Goal: Transaction & Acquisition: Purchase product/service

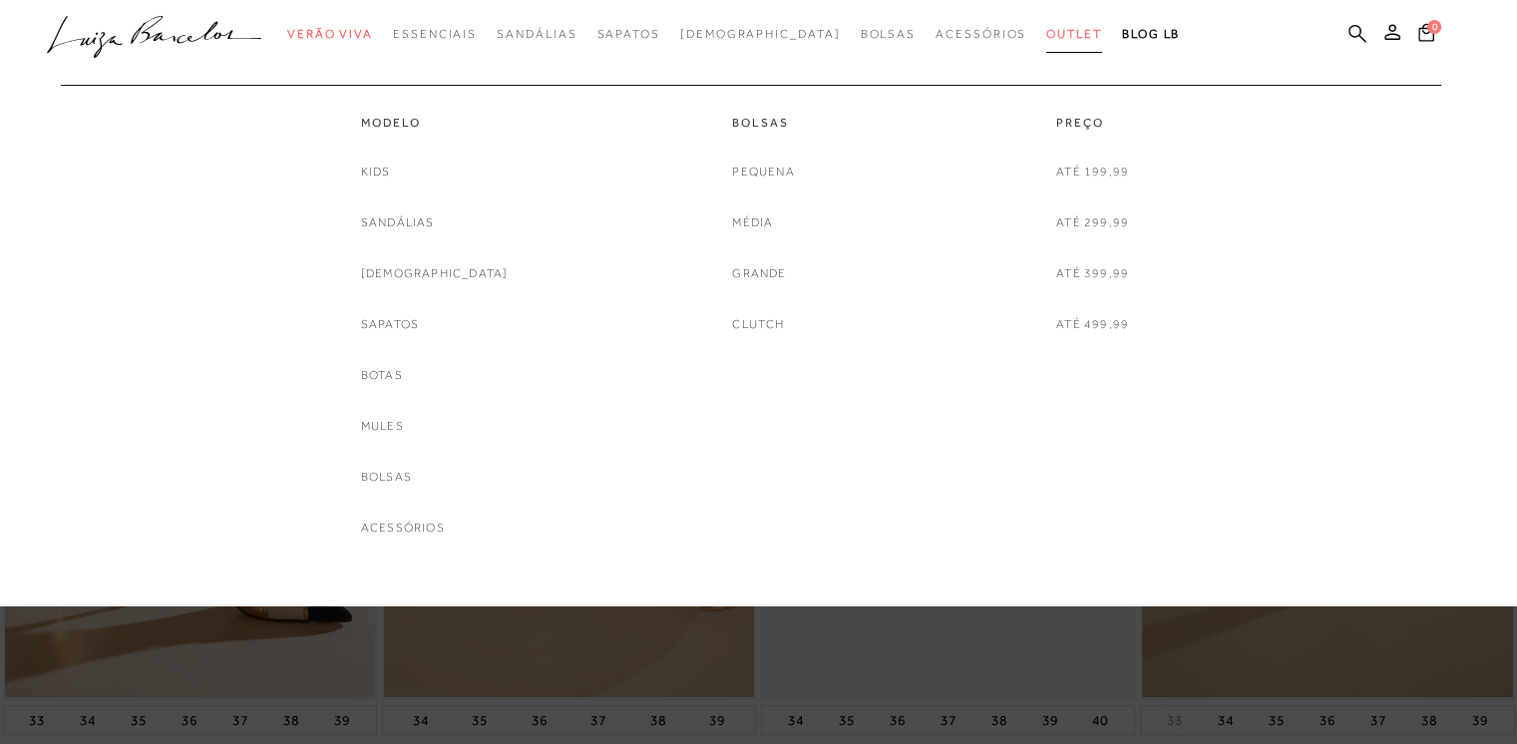
click at [1046, 30] on span "Outlet" at bounding box center [1074, 34] width 56 height 14
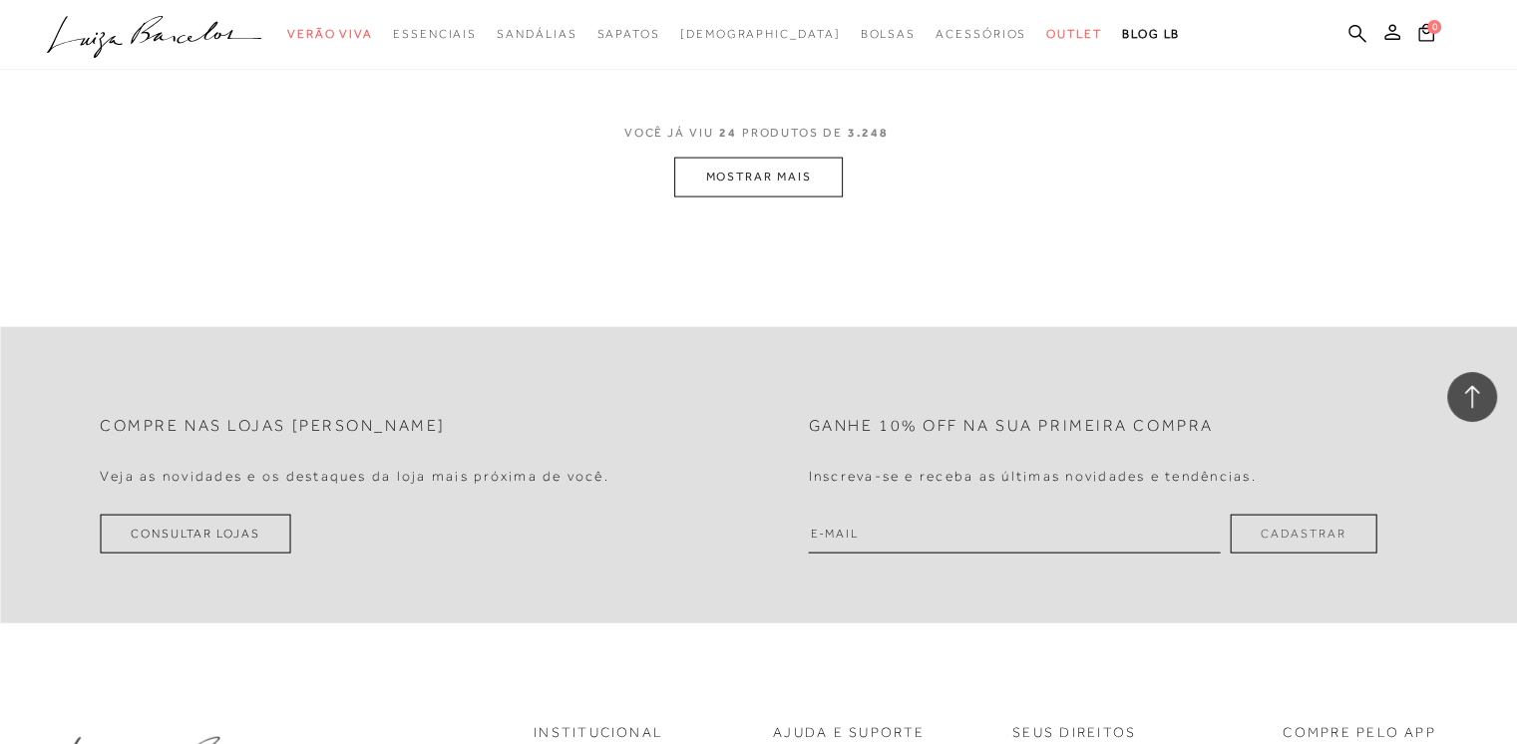
scroll to position [3990, 0]
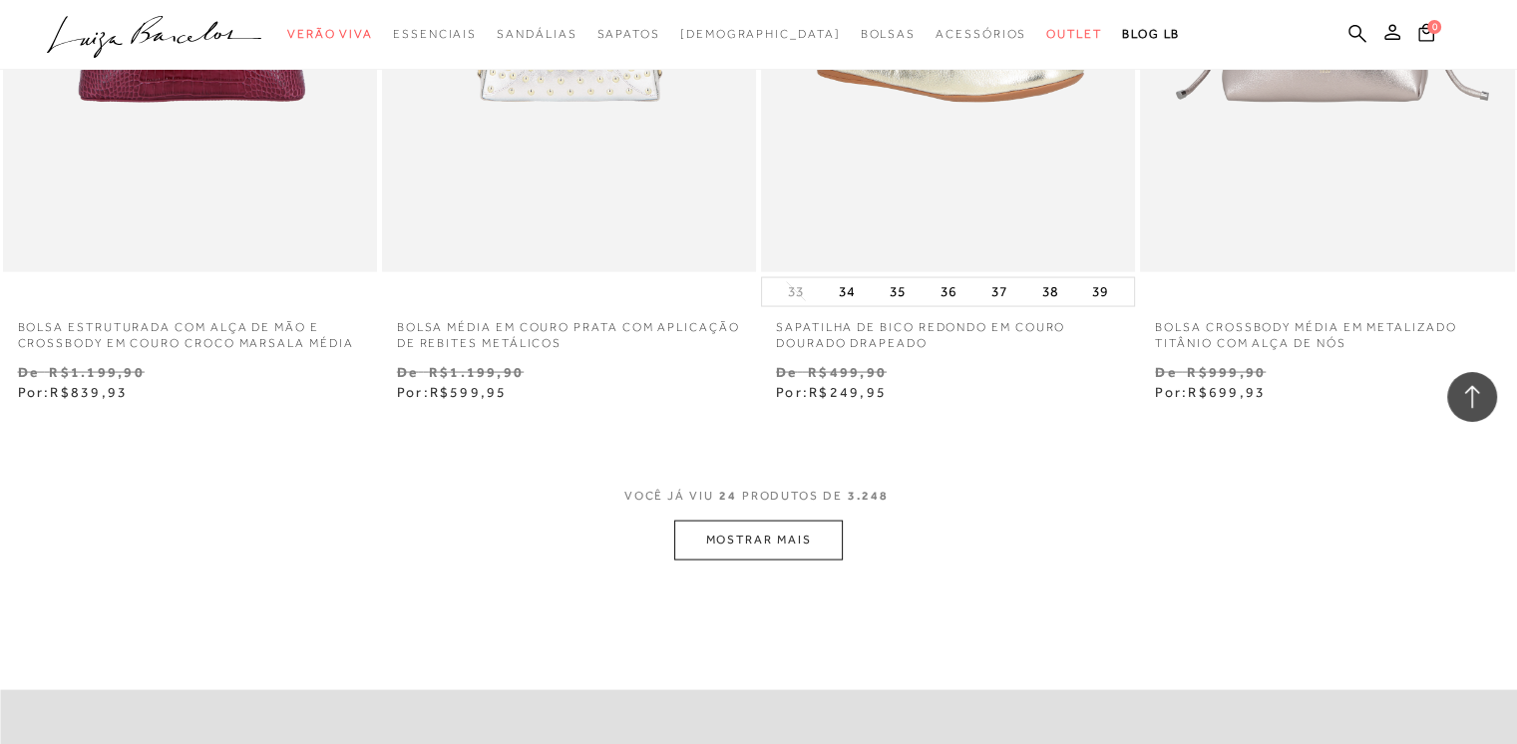
click at [780, 524] on button "MOSTRAR MAIS" at bounding box center [758, 540] width 168 height 39
click at [806, 544] on div "Loading..." at bounding box center [758, 372] width 1517 height 744
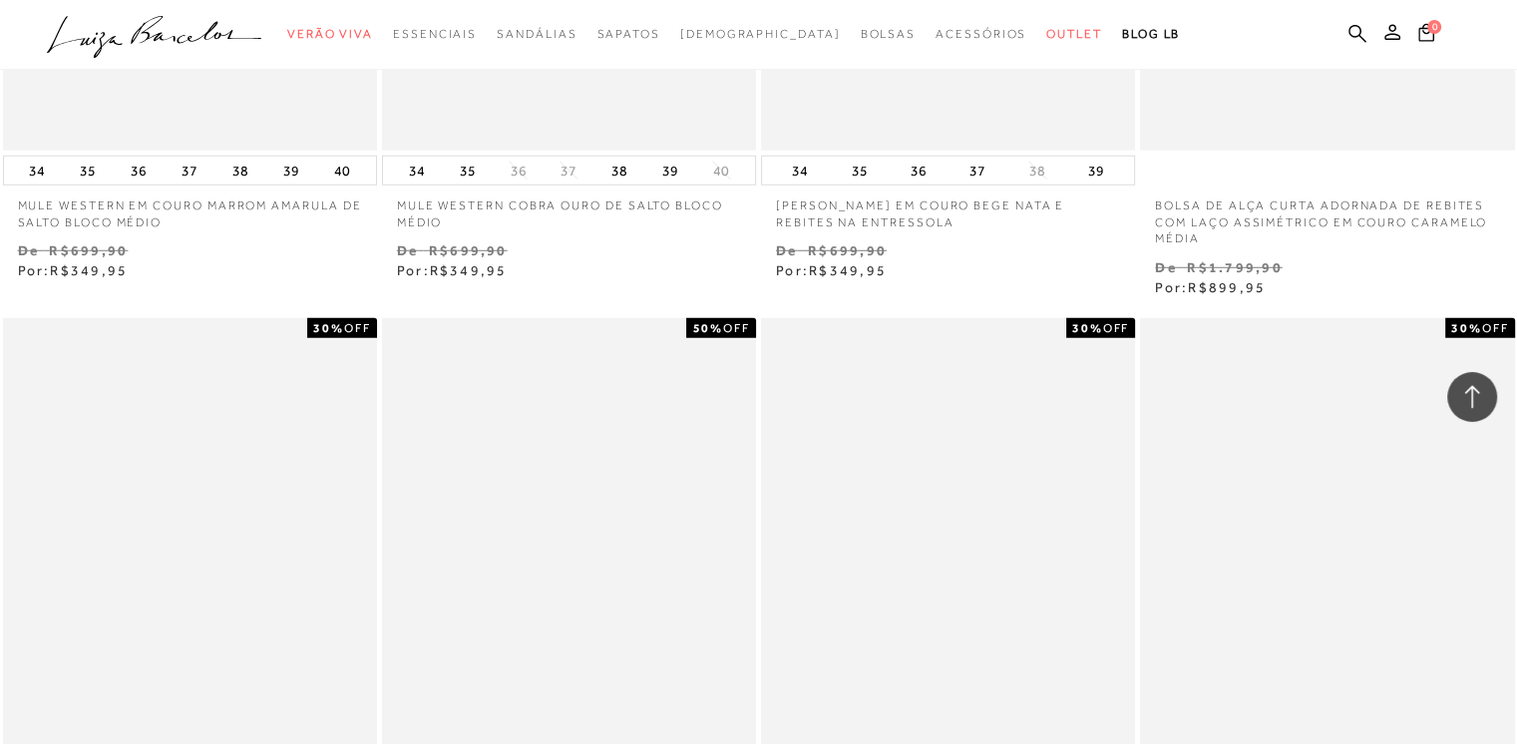
scroll to position [5904, 0]
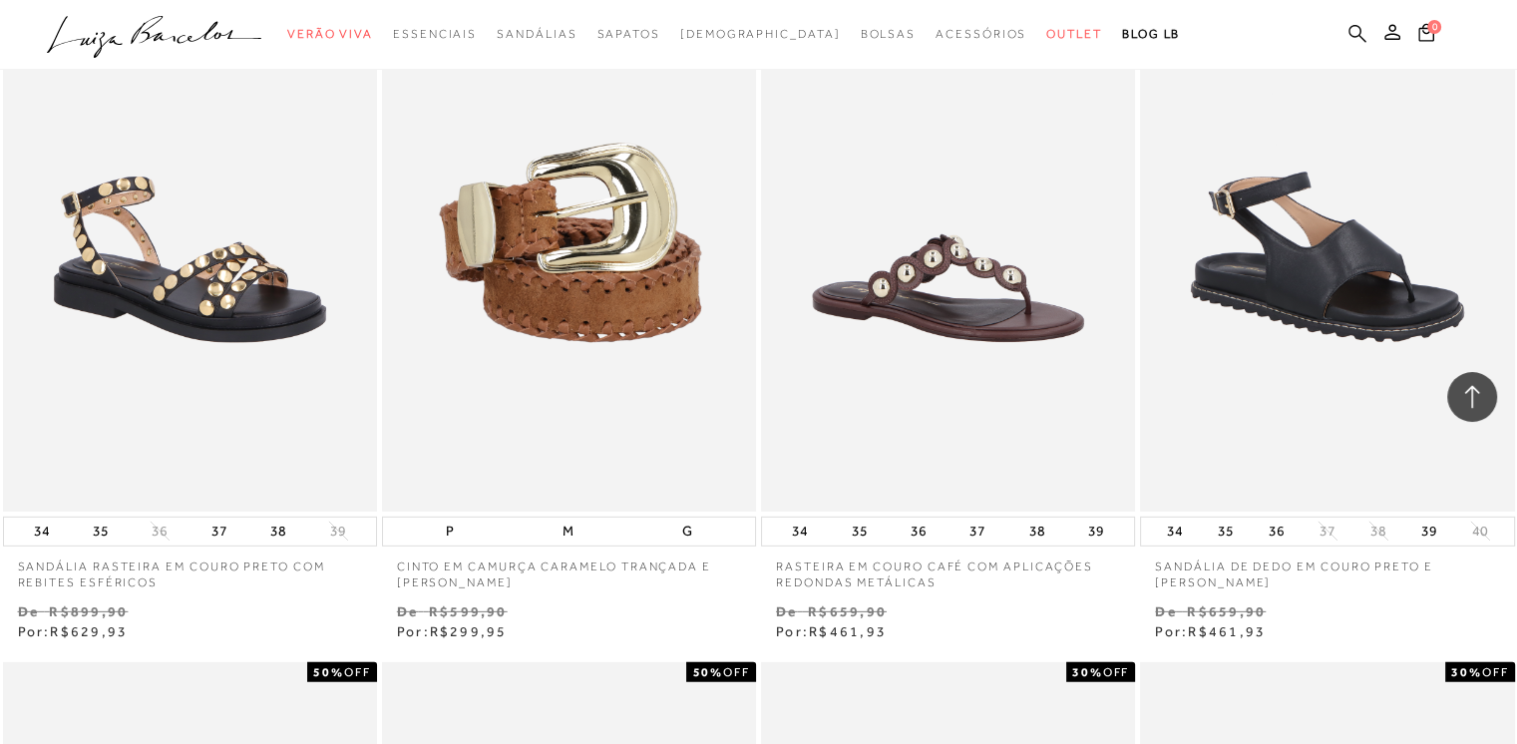
click at [1358, 28] on icon at bounding box center [1358, 33] width 18 height 19
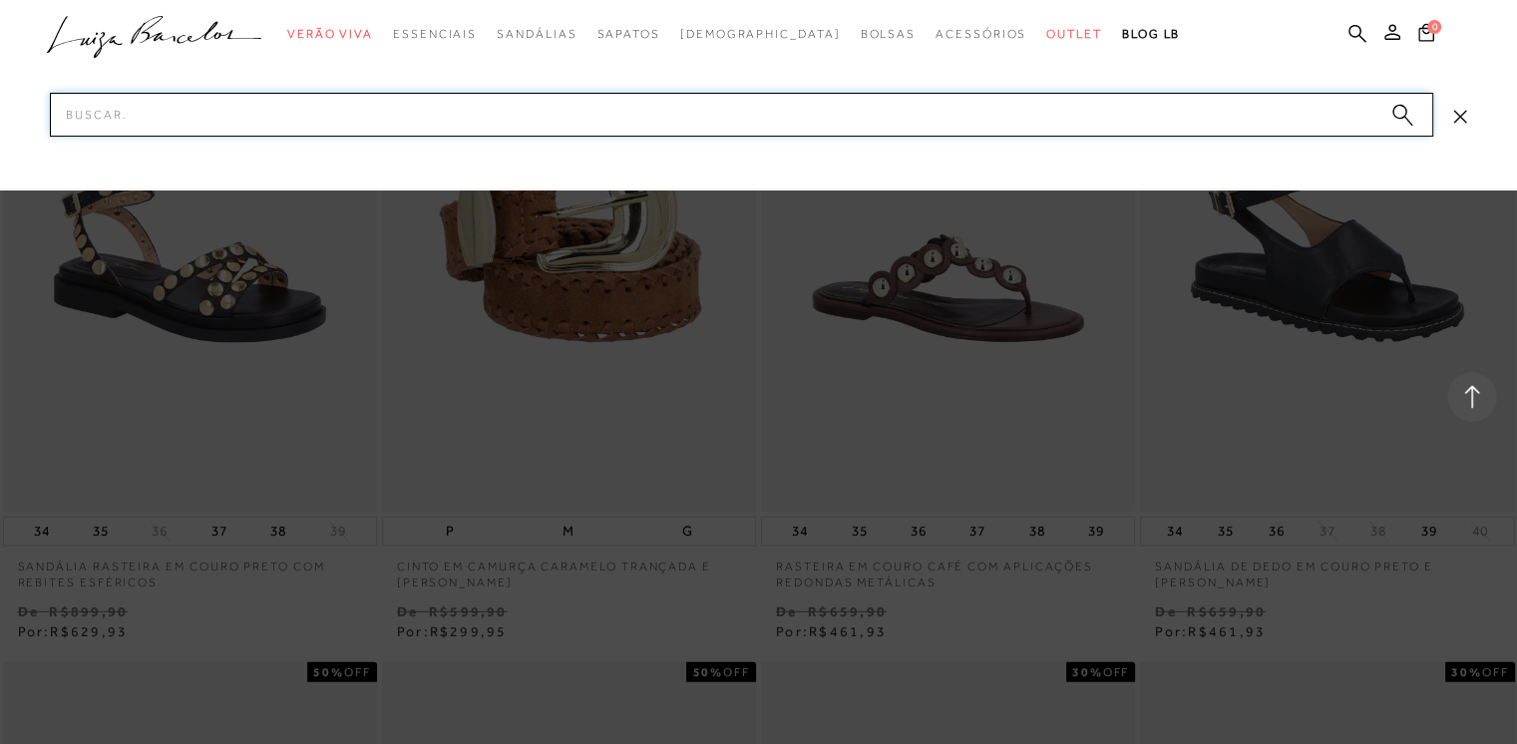
scroll to position [2294, 0]
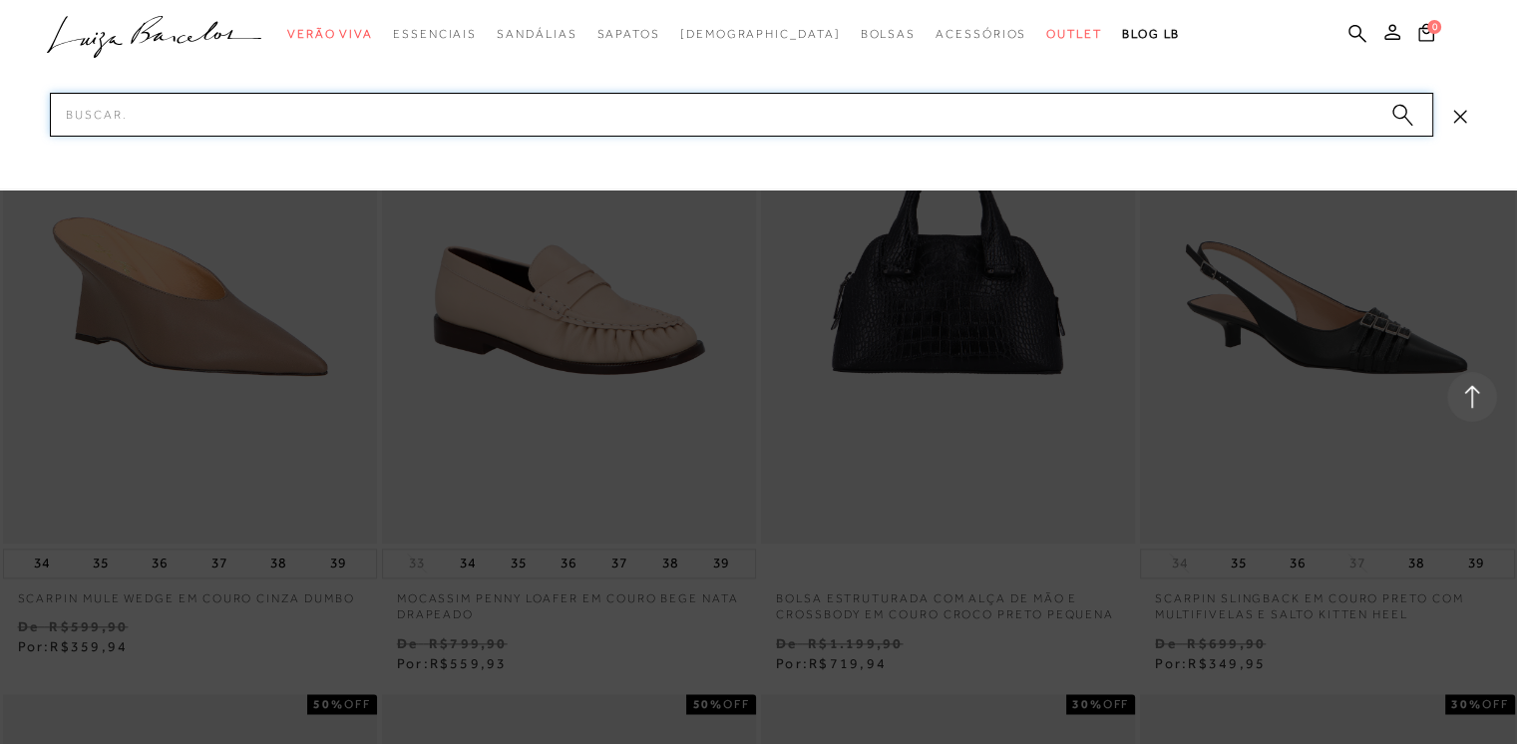
click at [880, 127] on input "Pesquisar" at bounding box center [742, 115] width 1384 height 44
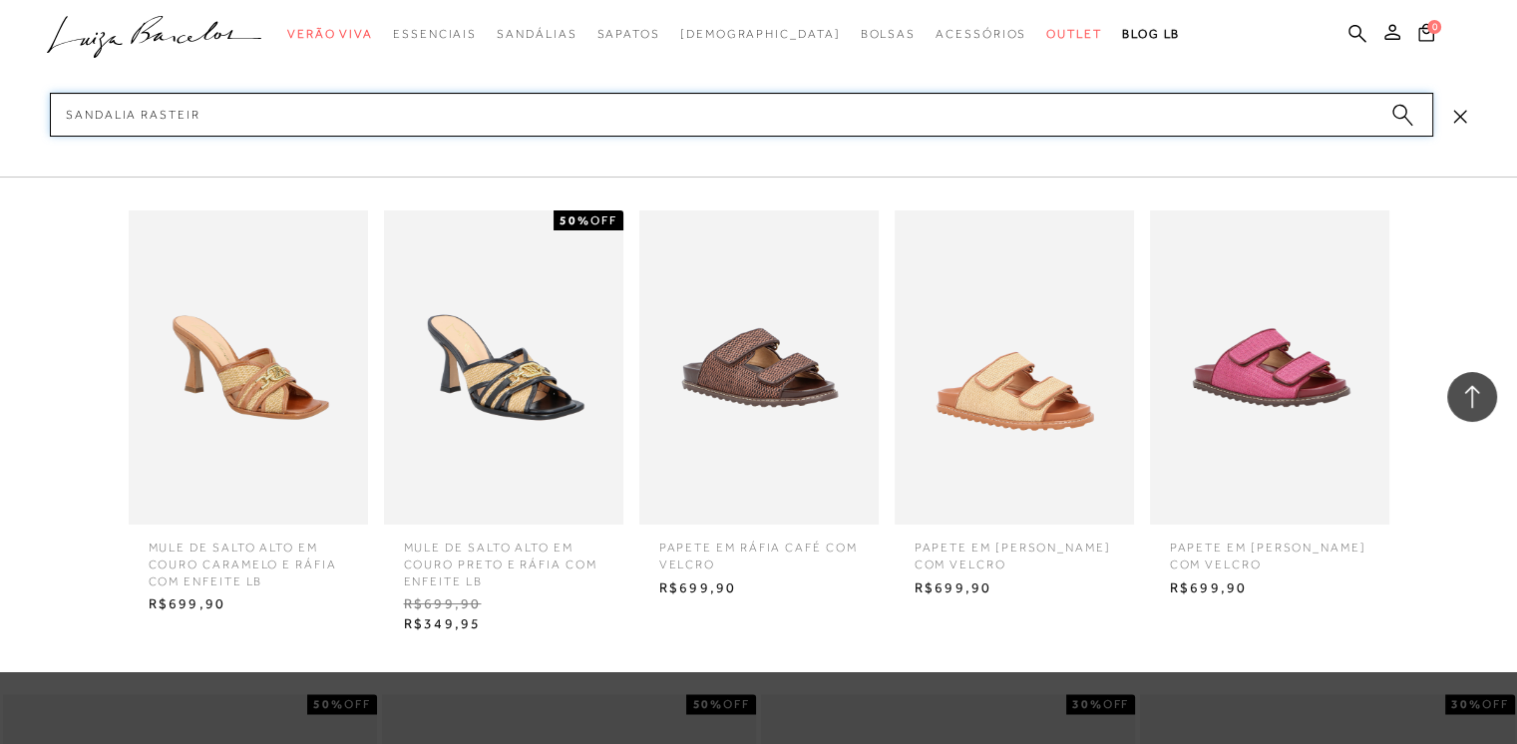
type input "sandalia rasteira"
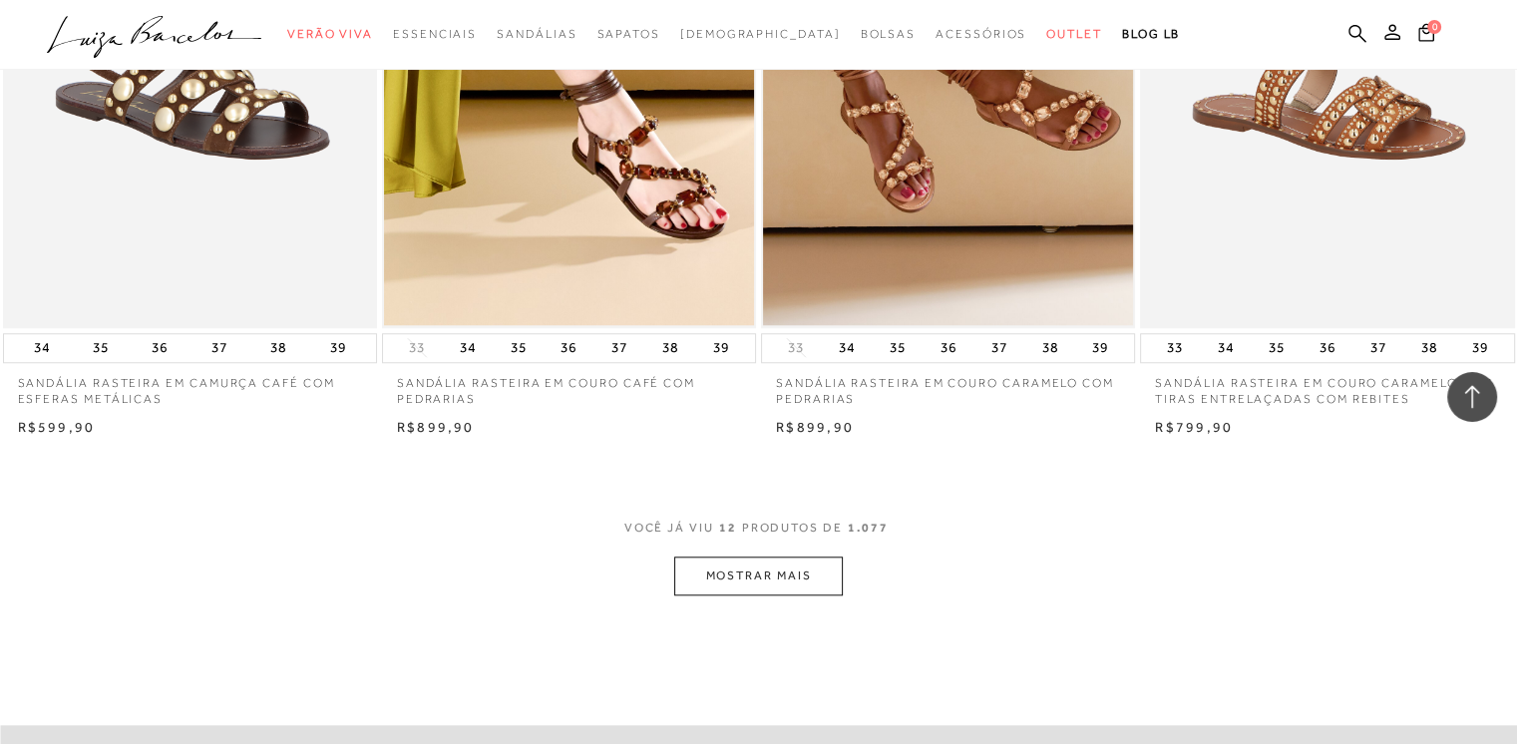
click at [819, 569] on button "MOSTRAR MAIS" at bounding box center [758, 576] width 168 height 39
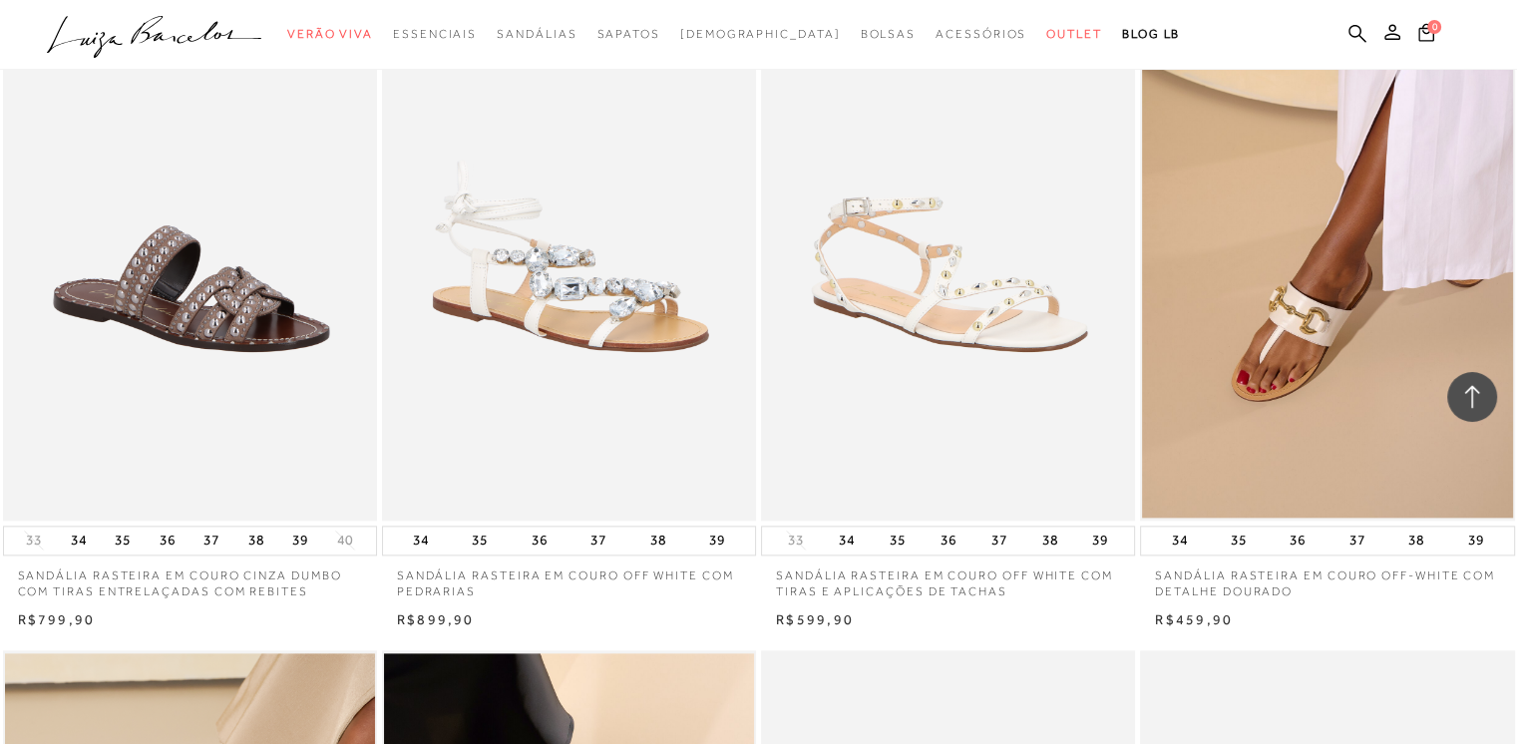
scroll to position [4046, 0]
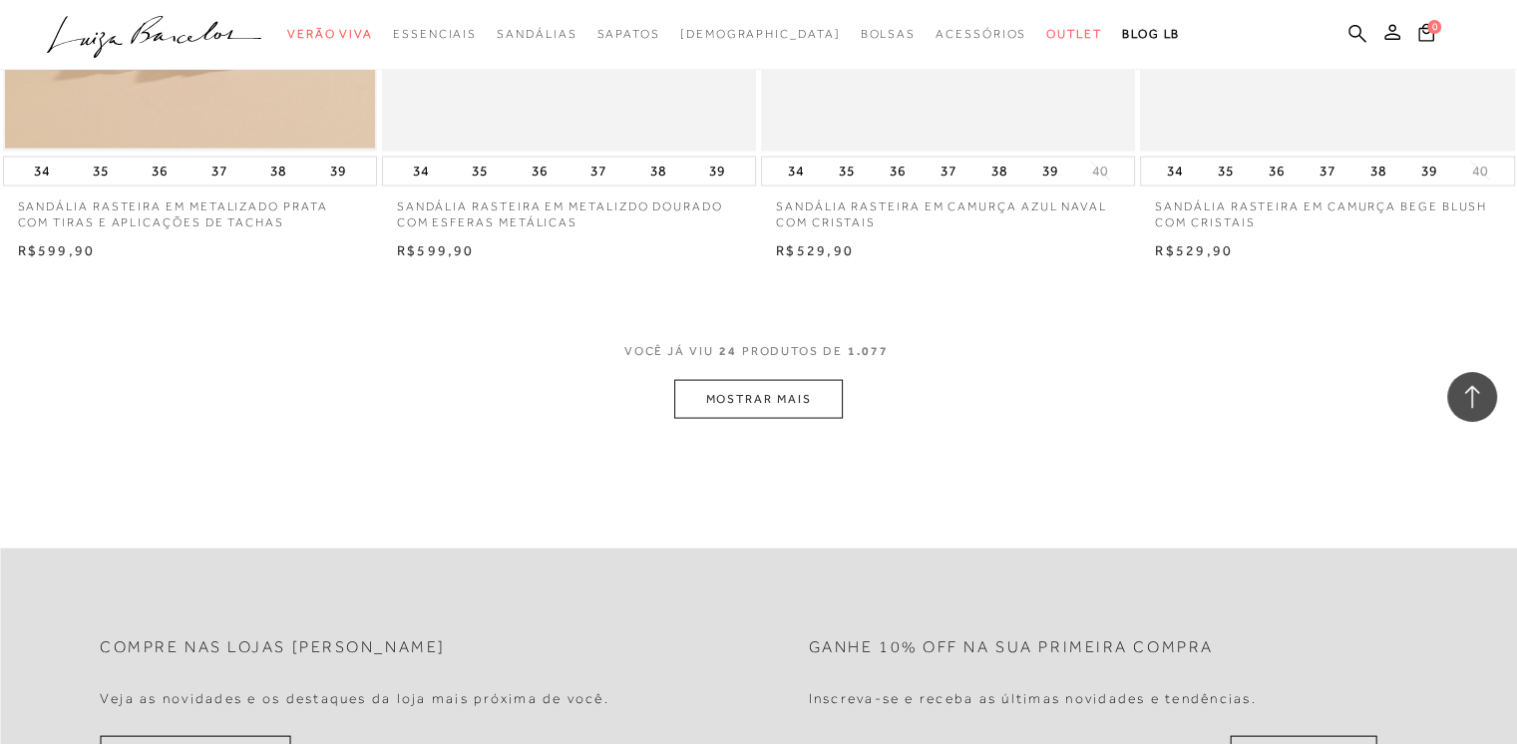
click at [803, 380] on button "MOSTRAR MAIS" at bounding box center [758, 399] width 168 height 39
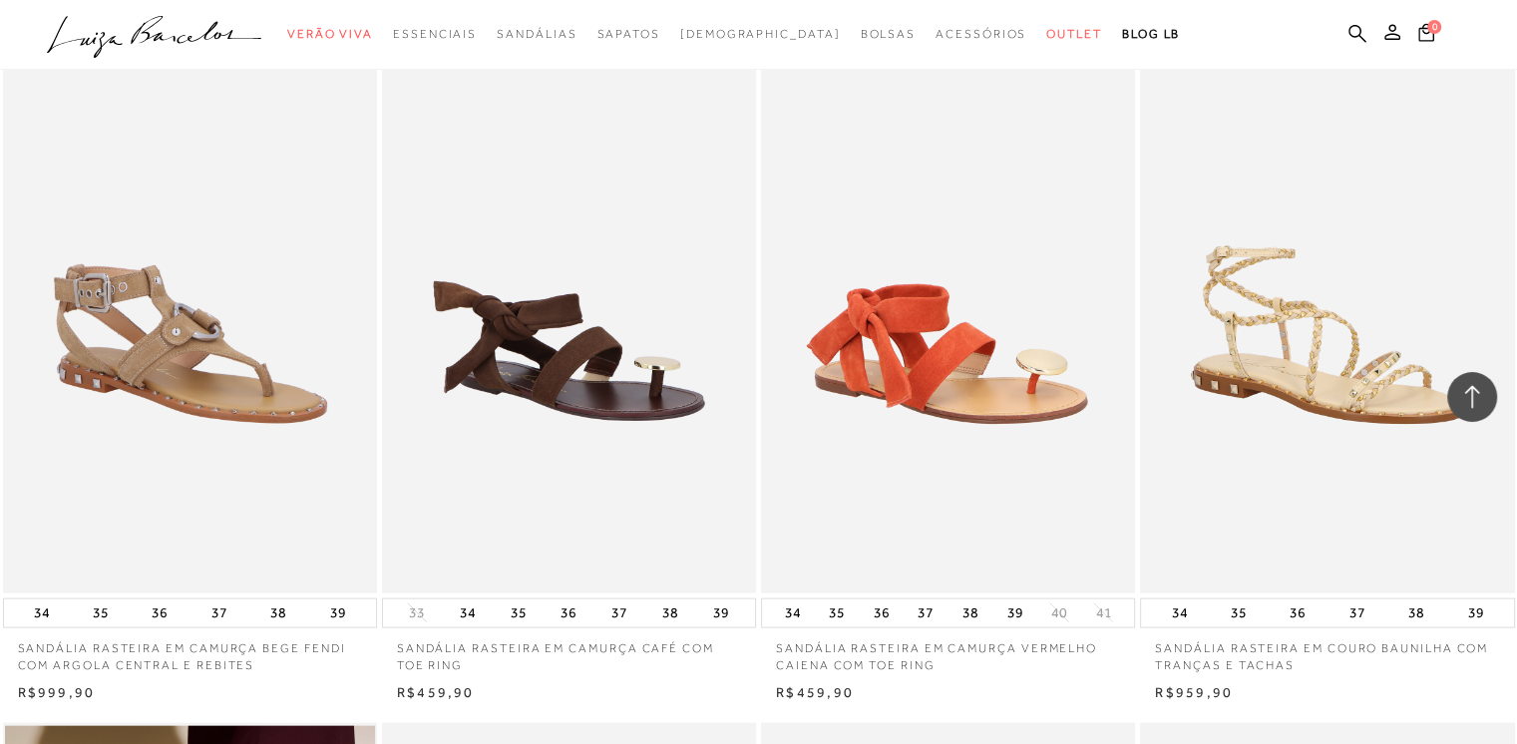
scroll to position [5540, 0]
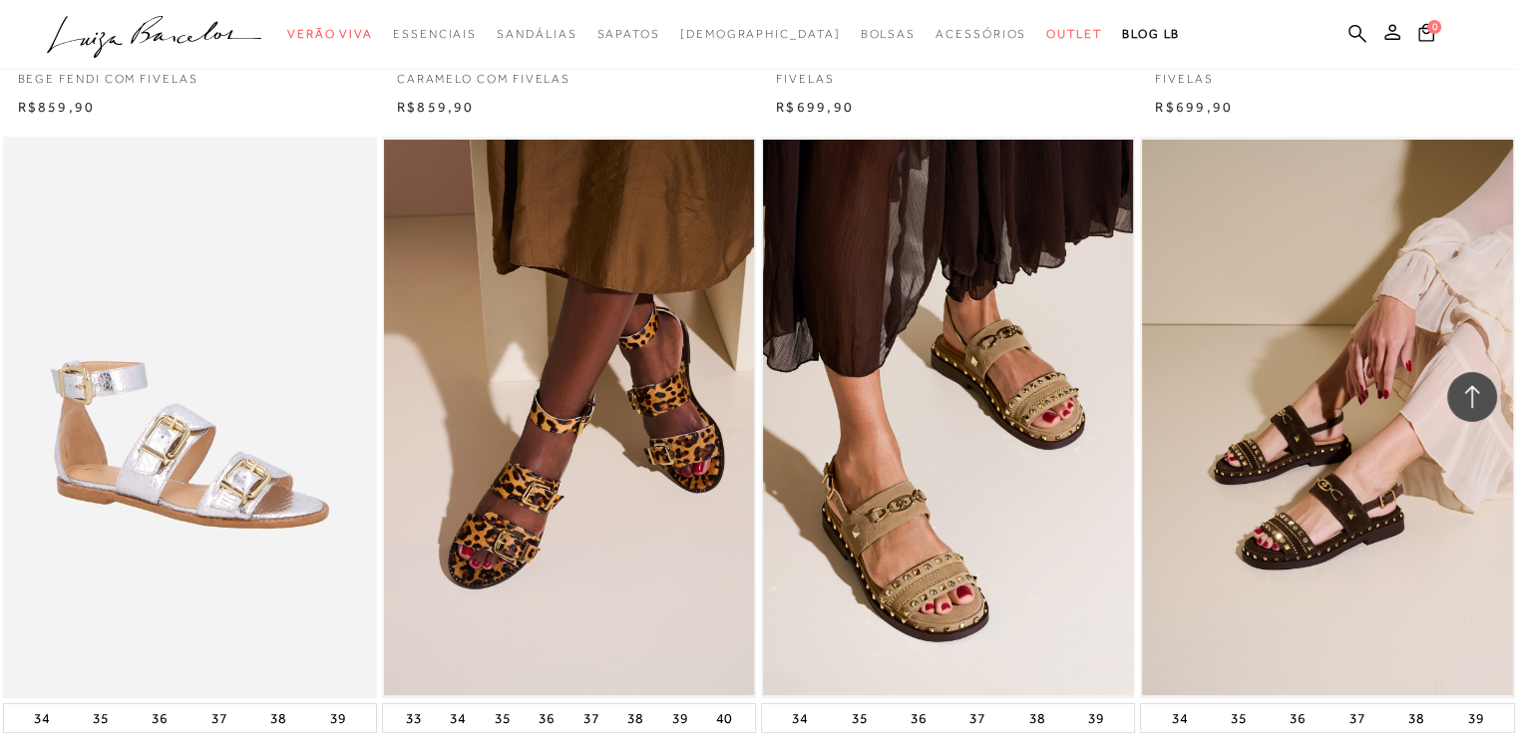
scroll to position [7336, 0]
